Goal: Information Seeking & Learning: Learn about a topic

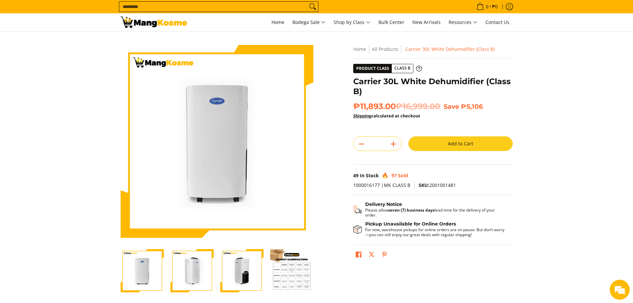
click at [242, 269] on img "Carrier 30L White Dehumidifier (Class B)-3" at bounding box center [241, 270] width 43 height 43
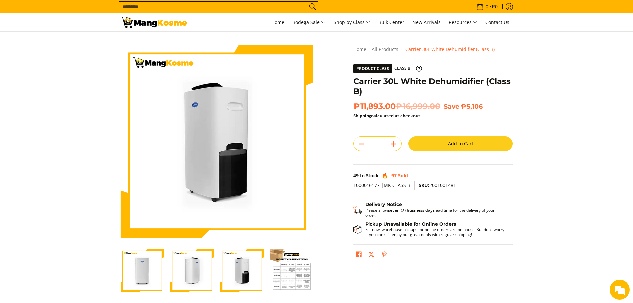
click at [191, 269] on img "Carrier 30L White Dehumidifier (Class B)-2" at bounding box center [191, 270] width 43 height 43
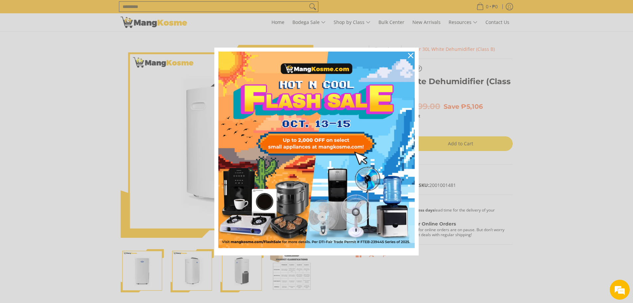
click at [237, 257] on div "Marketing offer form" at bounding box center [316, 151] width 633 height 303
drag, startPoint x: 410, startPoint y: 47, endPoint x: 410, endPoint y: 53, distance: 6.0
click at [410, 48] on div "Marketing offer form" at bounding box center [316, 151] width 633 height 303
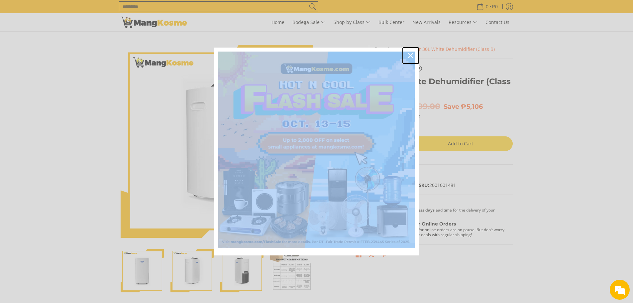
click at [410, 55] on icon "close icon" at bounding box center [410, 55] width 5 height 5
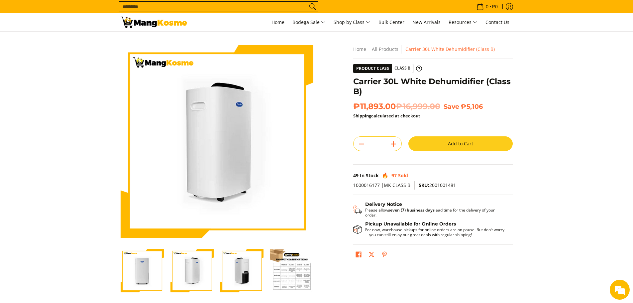
click at [241, 275] on img "Carrier 30L White Dehumidifier (Class B)-3" at bounding box center [241, 270] width 43 height 43
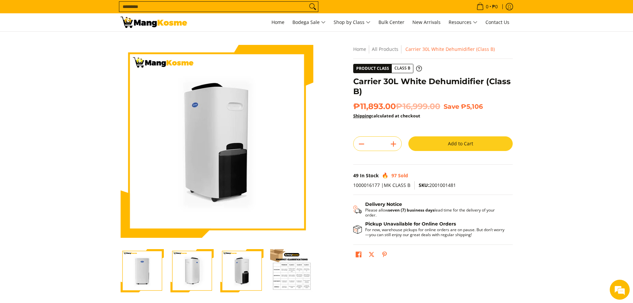
click at [182, 273] on img "Carrier 30L White Dehumidifier (Class B)-2" at bounding box center [191, 270] width 43 height 43
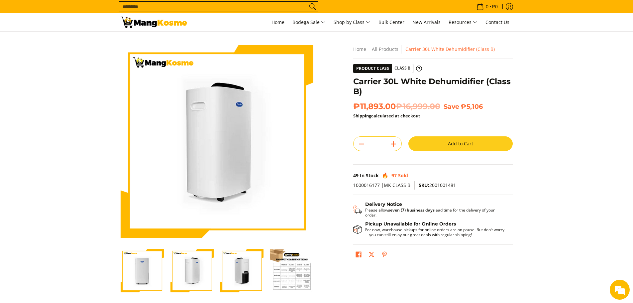
click at [229, 270] on img "Carrier 30L White Dehumidifier (Class B)-3" at bounding box center [241, 270] width 43 height 43
